Goal: Find specific page/section: Find specific page/section

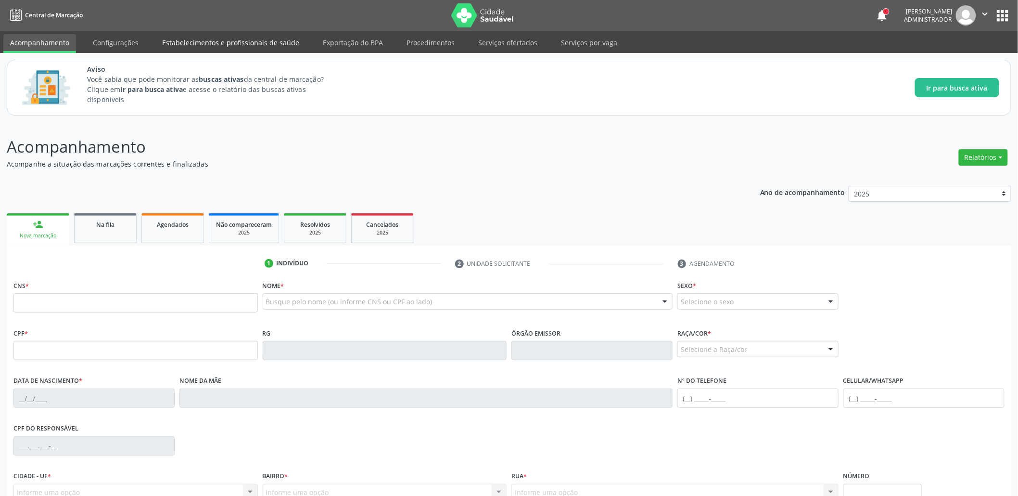
click at [211, 50] on link "Estabelecimentos e profissionais de saúde" at bounding box center [230, 42] width 151 height 17
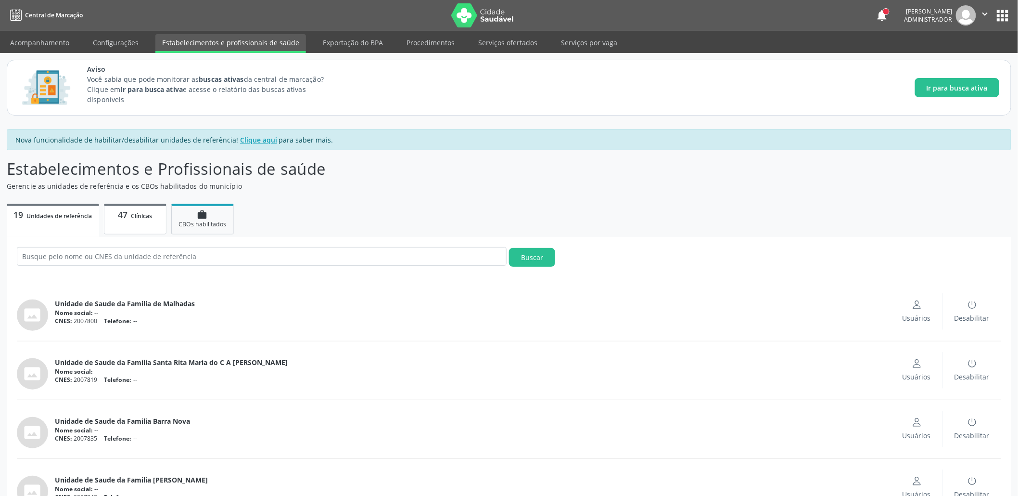
click at [136, 213] on span "Clínicas" at bounding box center [141, 216] width 21 height 8
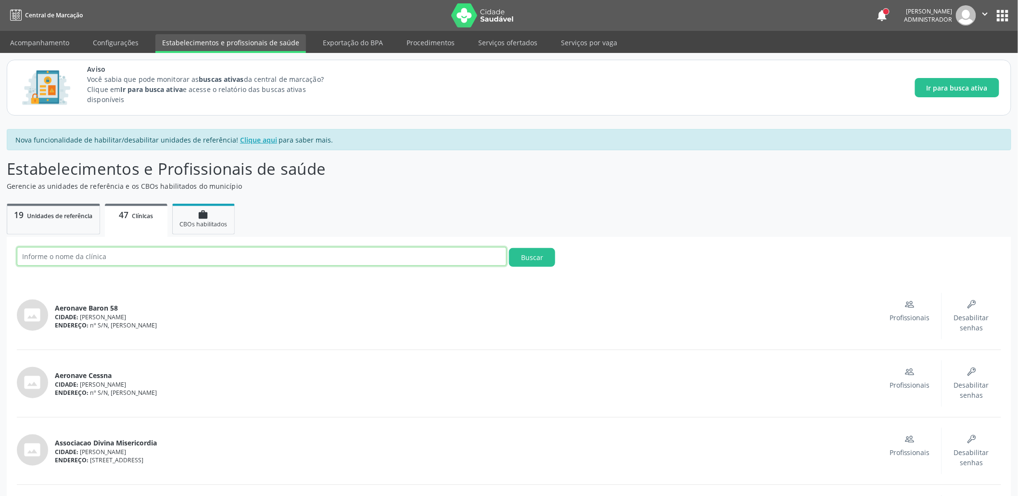
click at [181, 254] on input "text" at bounding box center [262, 256] width 490 height 19
paste input "CENTRO MUNICIPAL DE ESPECIALIDADE ODONTOLOGICA"
type input "CENTRO MUNICIPAL DE ESPECIALIDADE ODONTOLOGICA"
click at [509, 248] on button "Buscar" at bounding box center [532, 257] width 46 height 19
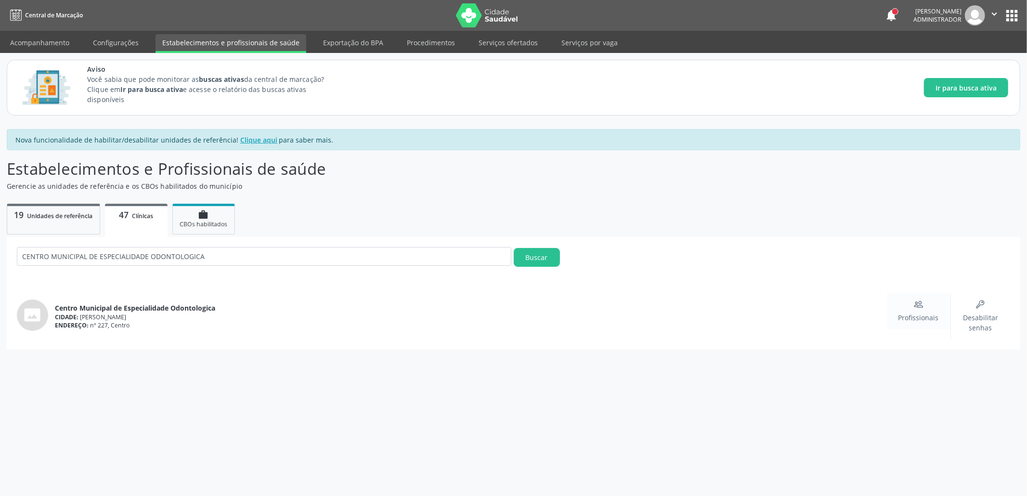
click at [926, 306] on div "Profissionais" at bounding box center [918, 310] width 40 height 23
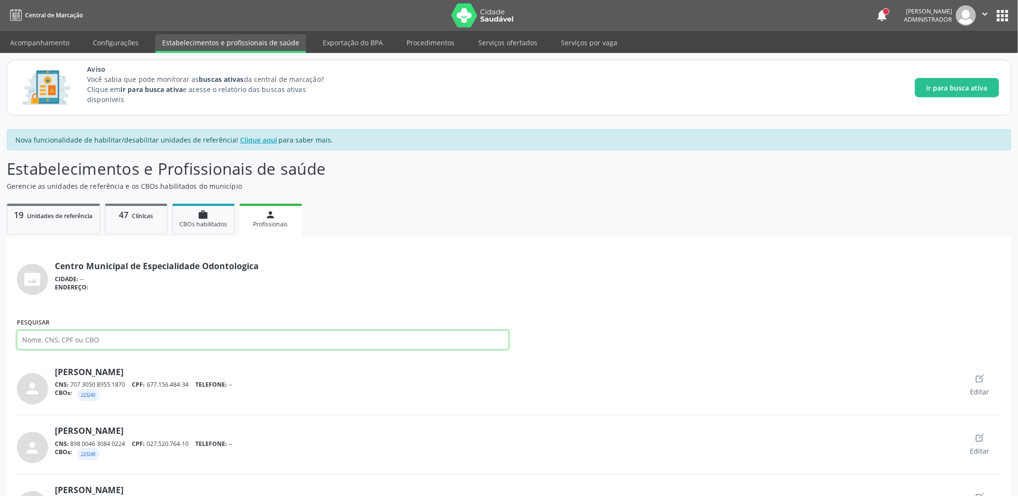
click at [96, 337] on input "Pesquisar" at bounding box center [263, 339] width 492 height 19
paste input "Rafaella"
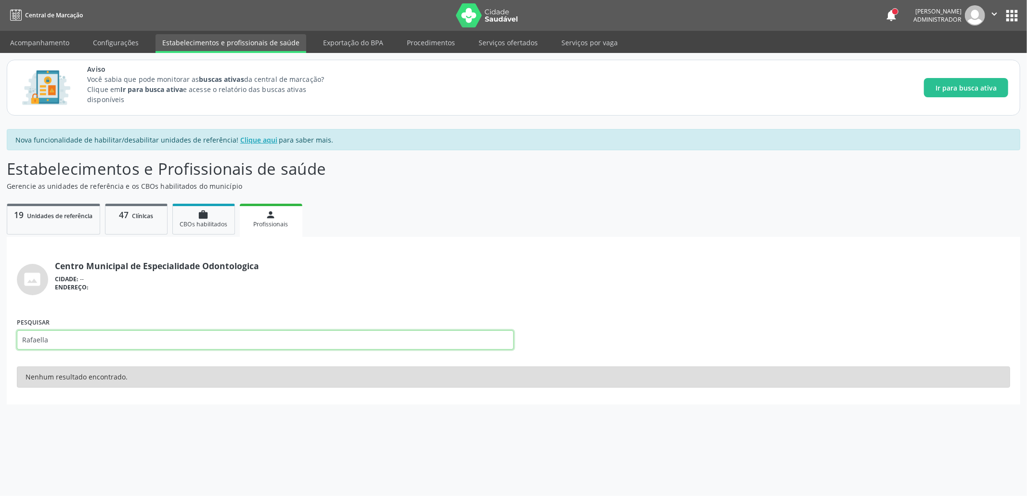
type input "Rafaella"
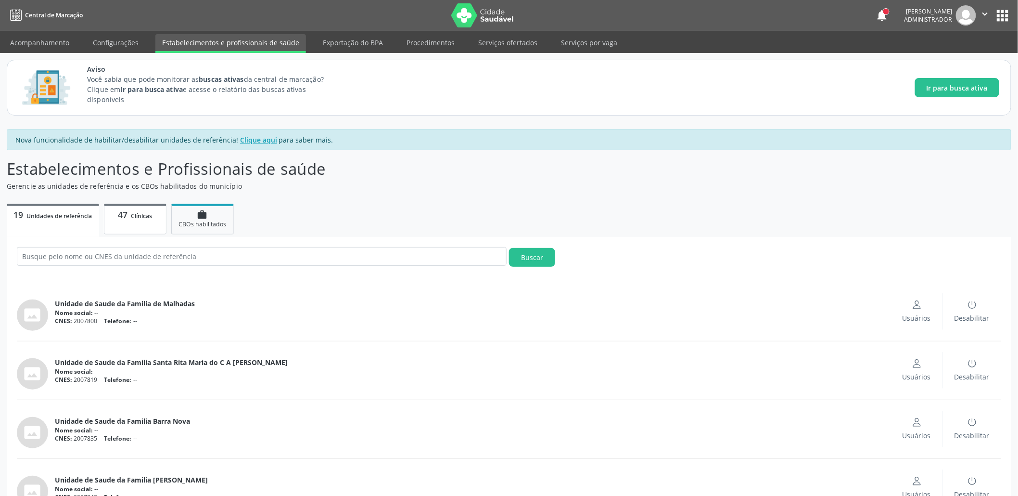
click at [131, 222] on link "47 Clínicas" at bounding box center [135, 219] width 63 height 31
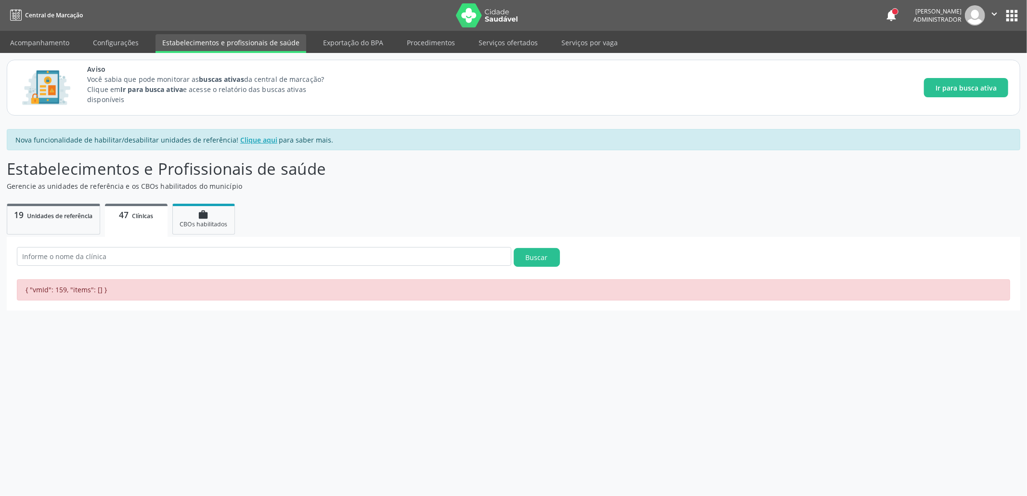
click at [136, 225] on link "47 Clínicas" at bounding box center [136, 220] width 63 height 33
